Goal: Task Accomplishment & Management: Manage account settings

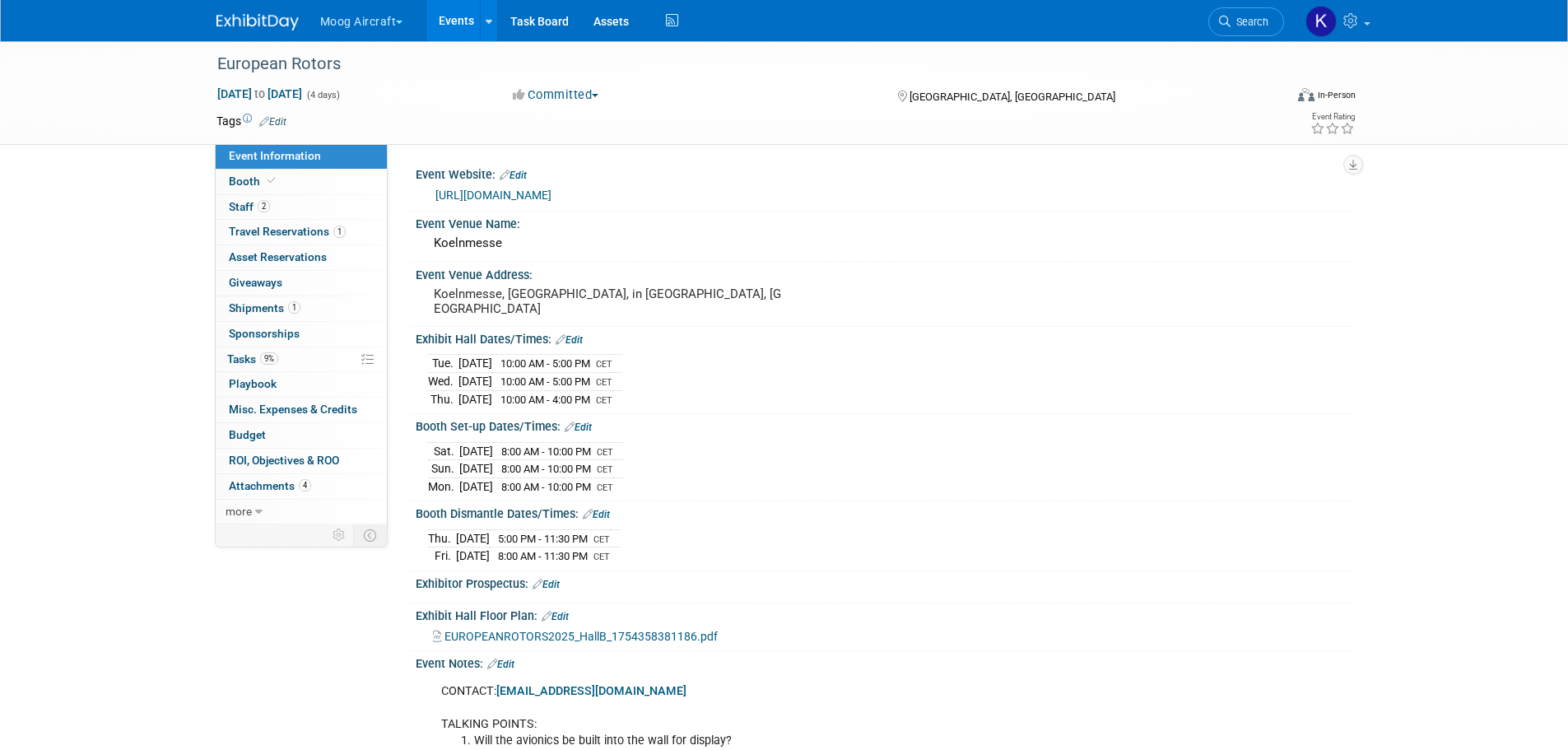
click at [464, 25] on link "Events" at bounding box center [456, 21] width 60 height 42
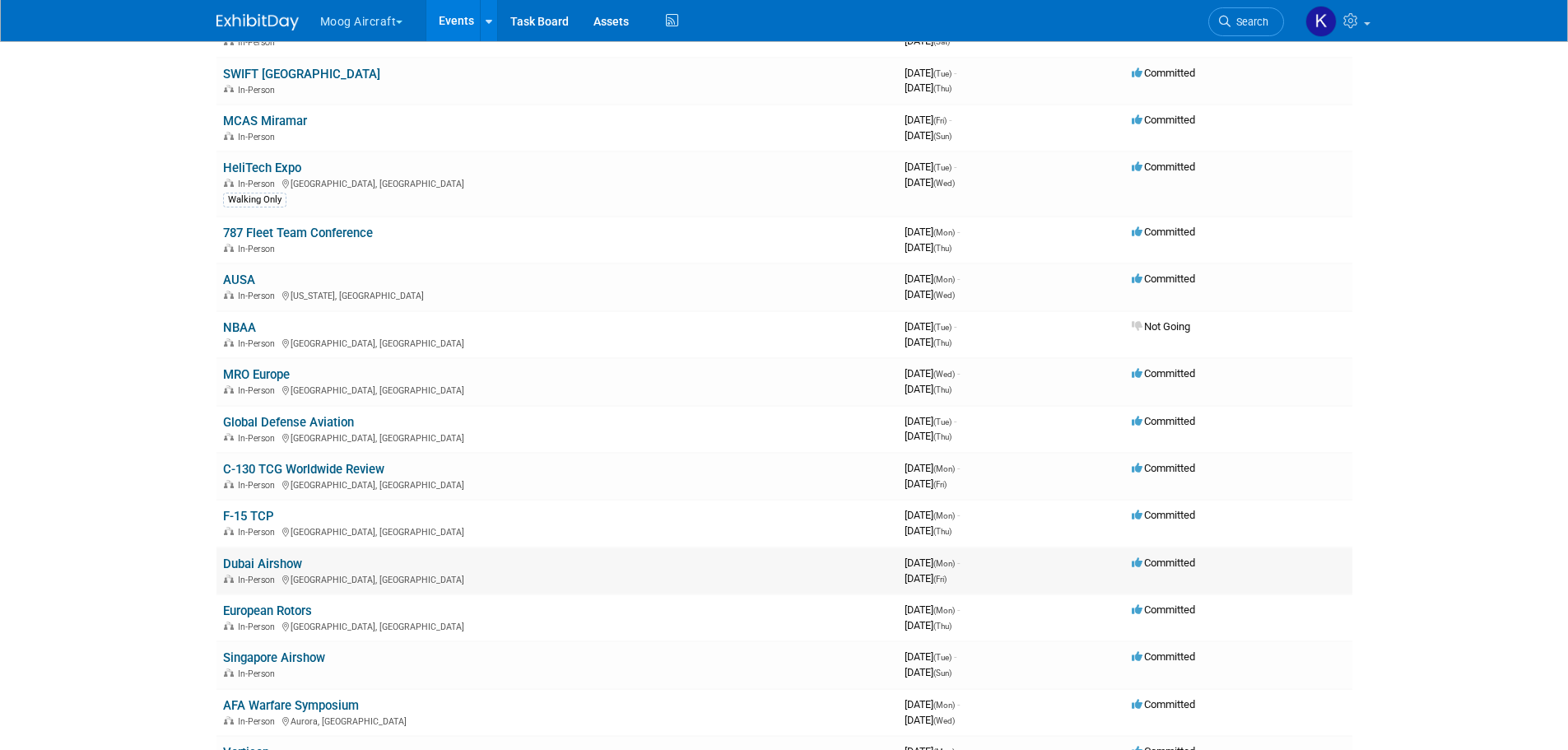
scroll to position [329, 0]
click at [265, 520] on link "F-15 TCP" at bounding box center [248, 514] width 51 height 15
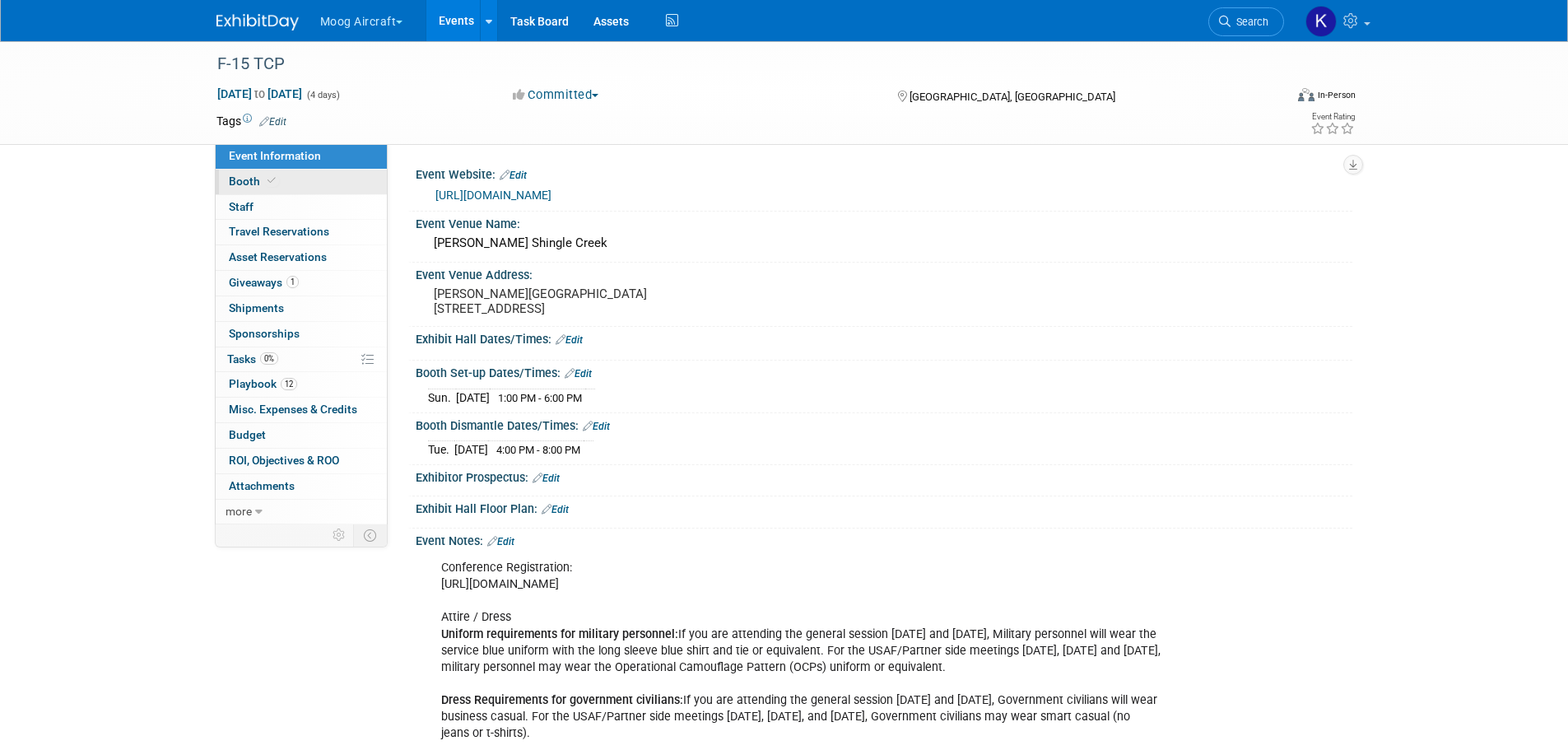
click at [320, 179] on link "Booth" at bounding box center [301, 182] width 171 height 25
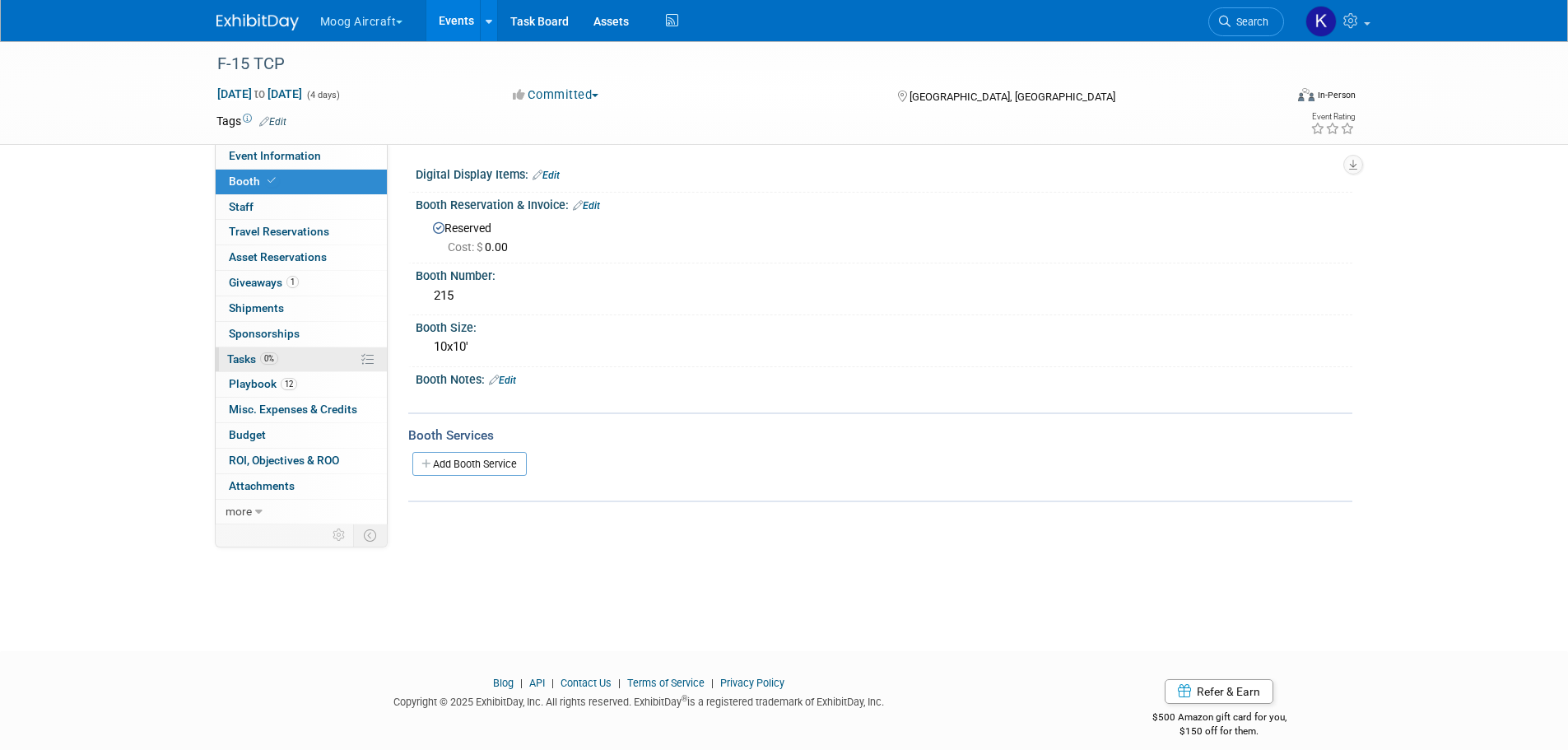
click at [267, 356] on span "0%" at bounding box center [269, 358] width 18 height 12
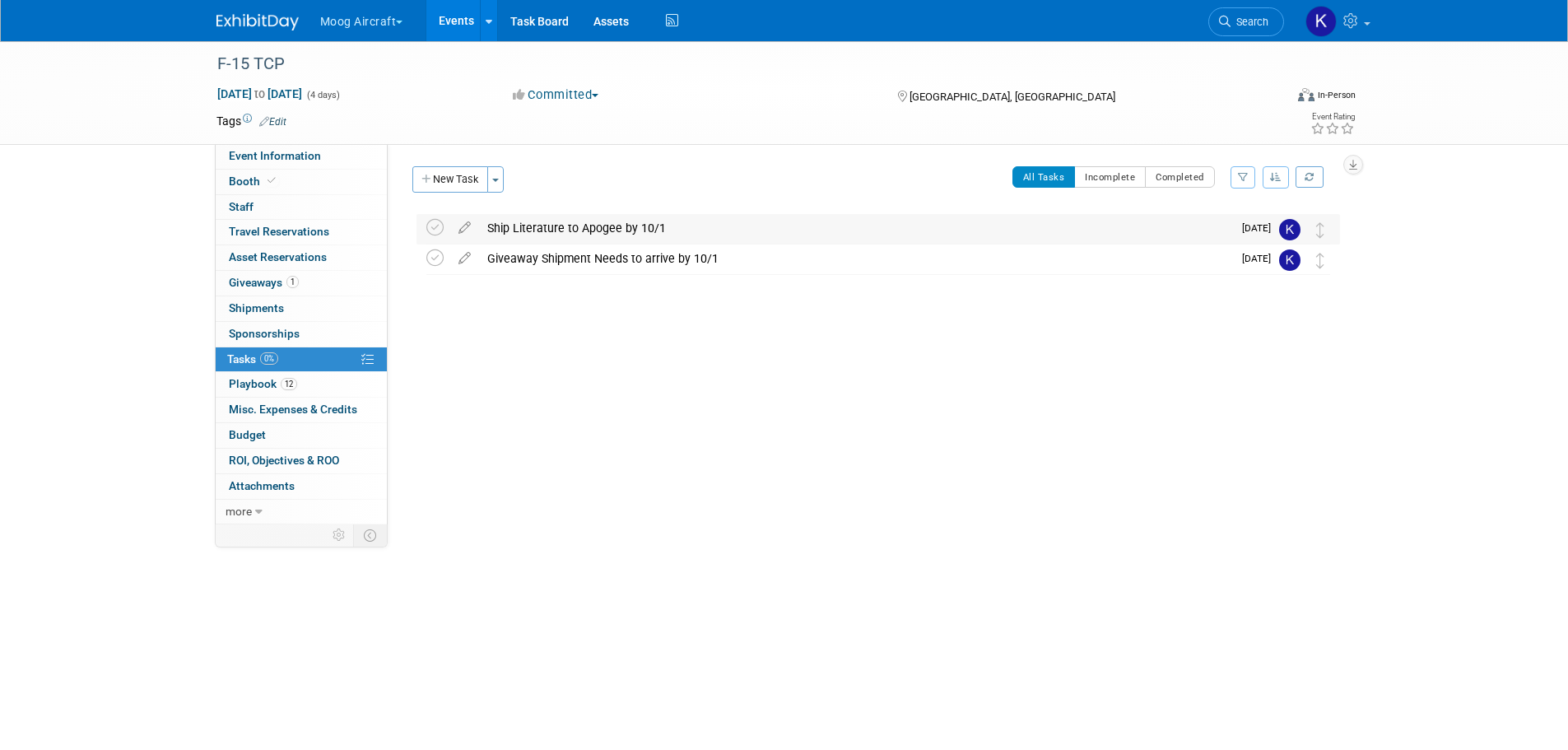
click at [668, 229] on div "Ship Literature to Apogee by 10/1" at bounding box center [855, 228] width 753 height 28
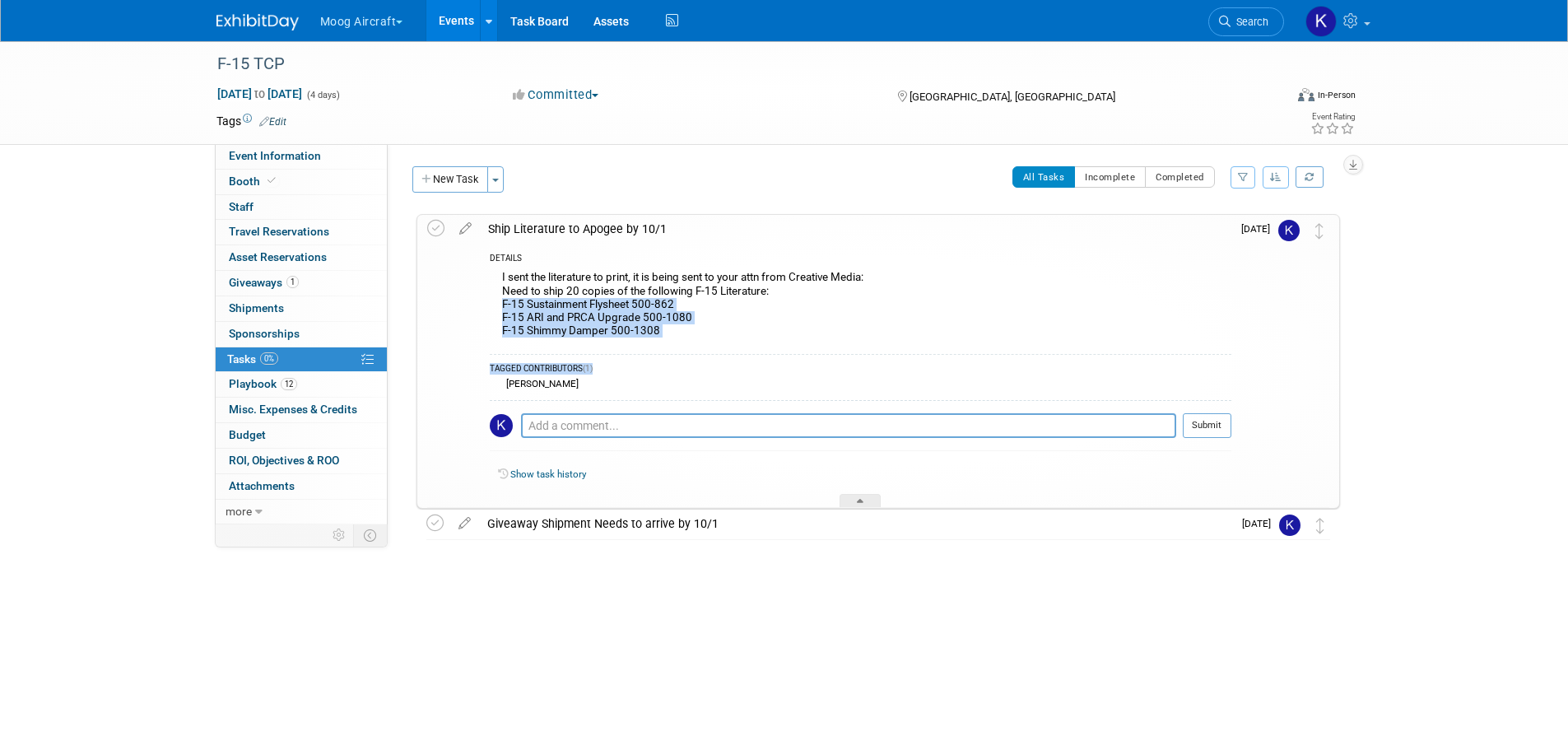
drag, startPoint x: 714, startPoint y: 347, endPoint x: 504, endPoint y: 301, distance: 215.0
click at [504, 301] on div "DETAILS I sent the literature to print, it is being sent to your attn from Crea…" at bounding box center [855, 375] width 752 height 265
copy div "F-15 Sustainment Flysheet 500-862 F-15 ARI and PRCA Upgrade 500-1080 F-15 Shimm…"
click at [510, 313] on div "I sent the literature to print, it is being sent to your attn from Creative Med…" at bounding box center [860, 306] width 742 height 78
drag, startPoint x: 500, startPoint y: 305, endPoint x: 654, endPoint y: 330, distance: 156.0
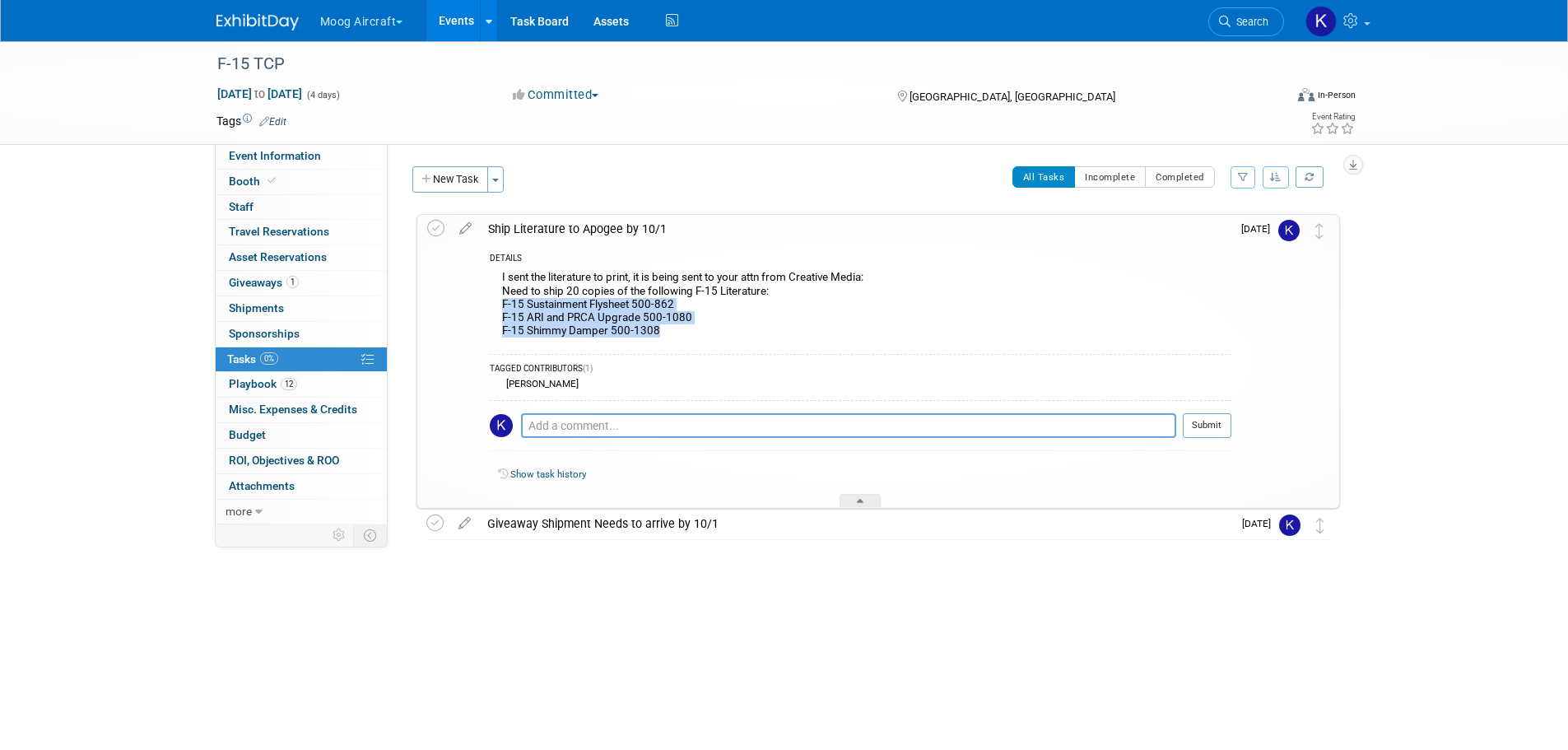
click at [654, 330] on div "I sent the literature to print, it is being sent to your attn from Creative Med…" at bounding box center [860, 306] width 742 height 78
copy div "F-15 Sustainment Flysheet 500-862 F-15 ARI and PRCA Upgrade 500-1080 F-15 Shimm…"
